Goal: Task Accomplishment & Management: Manage account settings

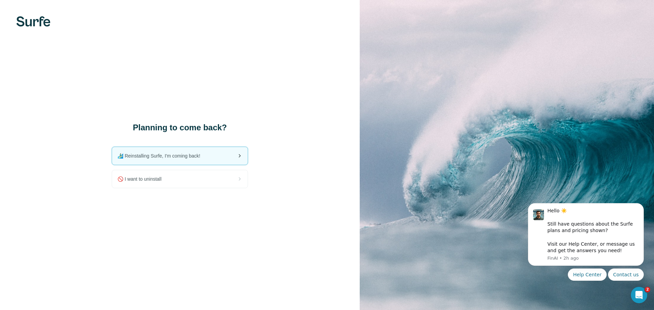
click at [184, 154] on span "🏄🏻‍♂️ Reinstalling Surfe, I'm coming back!" at bounding box center [161, 156] width 88 height 7
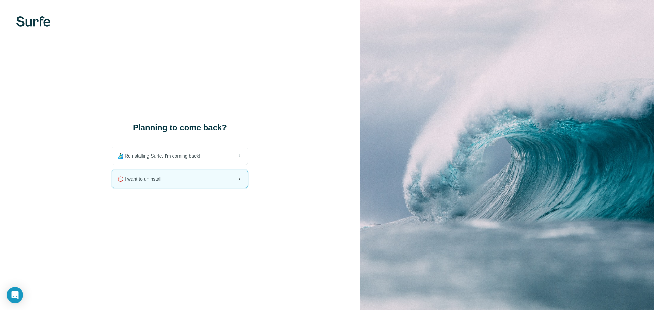
click at [160, 178] on span "🚫 I want to uninstall" at bounding box center [141, 179] width 49 height 7
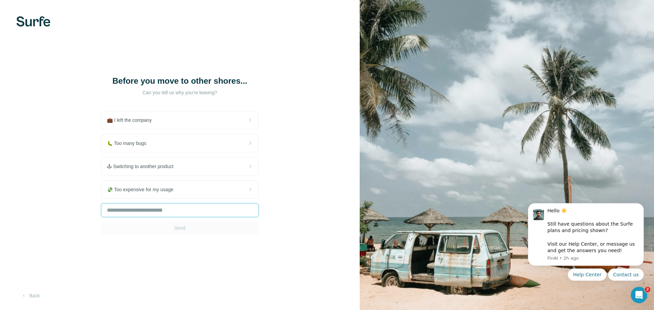
click at [136, 209] on input "text" at bounding box center [179, 211] width 157 height 14
click at [131, 211] on input "text" at bounding box center [179, 211] width 157 height 14
type input "**********"
click at [182, 231] on span "Send" at bounding box center [179, 228] width 11 height 7
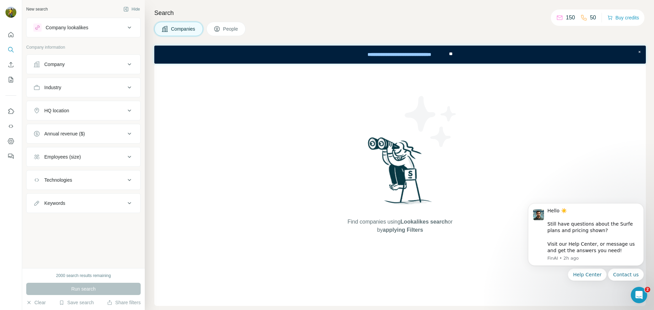
click at [432, 23] on div "Companies People" at bounding box center [399, 29] width 491 height 14
click at [10, 141] on icon "Dashboard" at bounding box center [11, 141] width 3 height 3
